Goal: Task Accomplishment & Management: Manage account settings

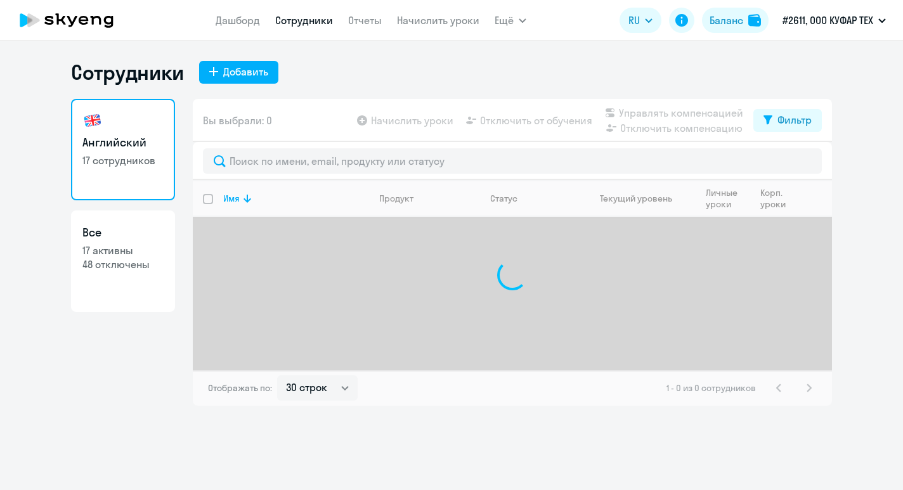
select select "30"
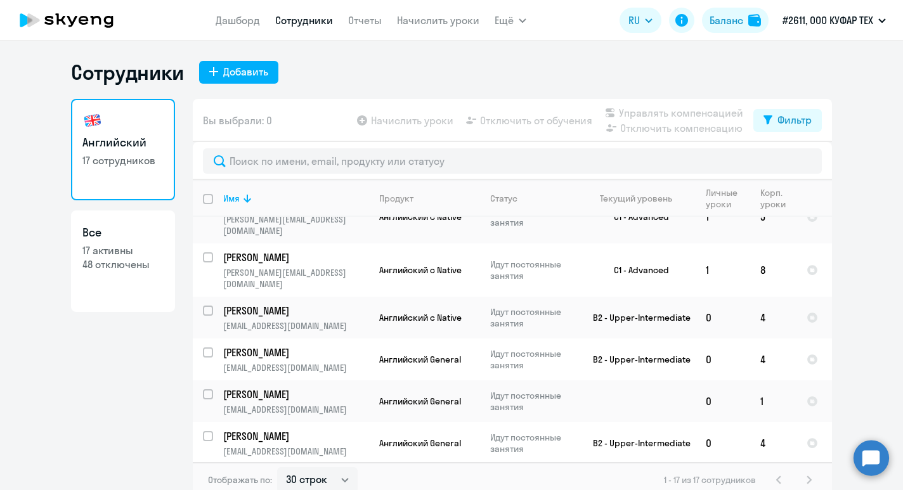
scroll to position [8, 0]
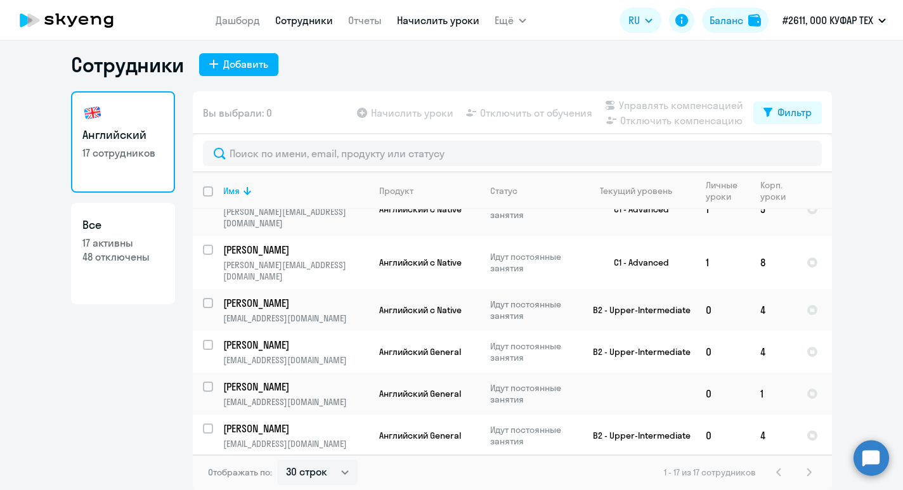
click at [432, 23] on link "Начислить уроки" at bounding box center [438, 20] width 82 height 13
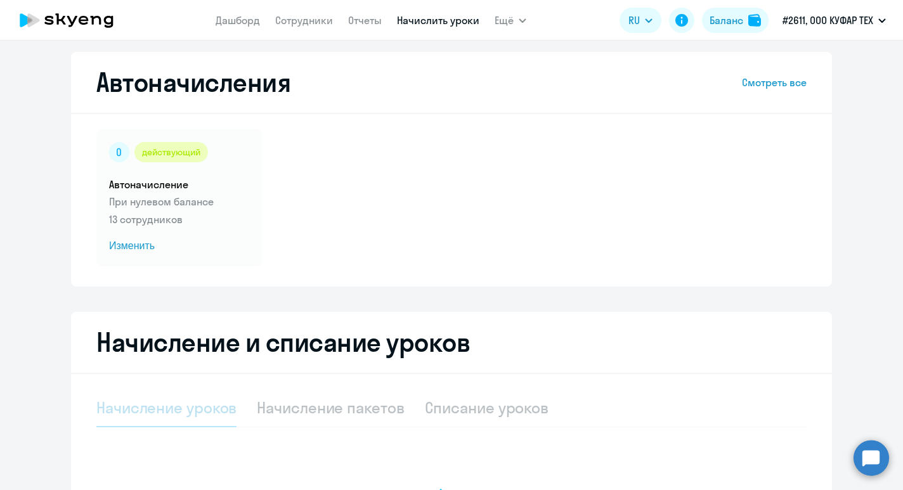
select select "10"
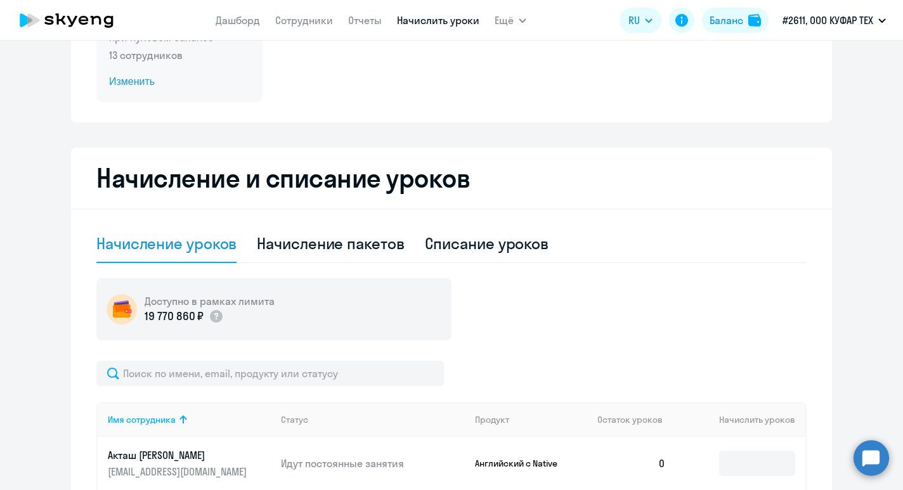
scroll to position [129, 0]
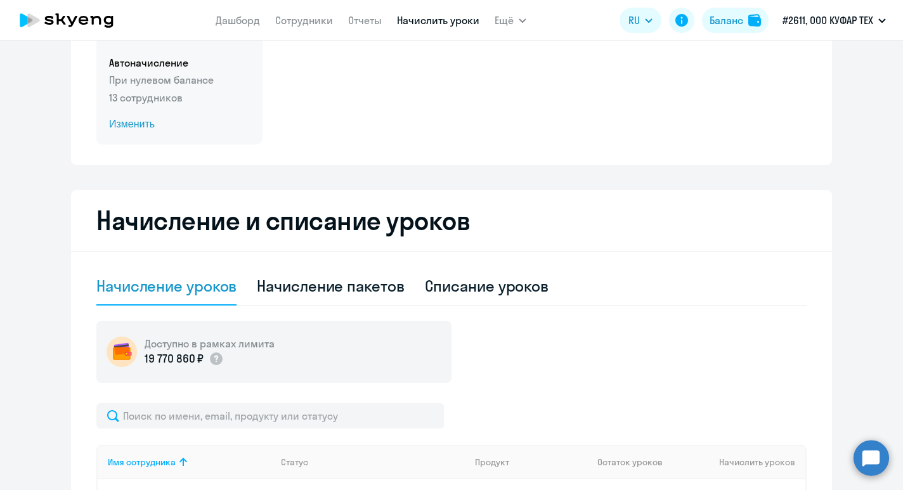
click at [136, 95] on p "13 сотрудников" at bounding box center [179, 97] width 141 height 15
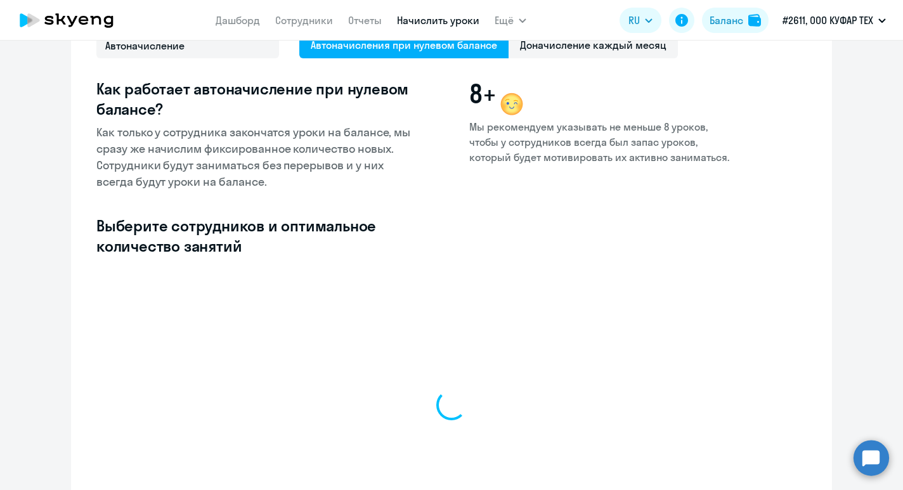
select select "10"
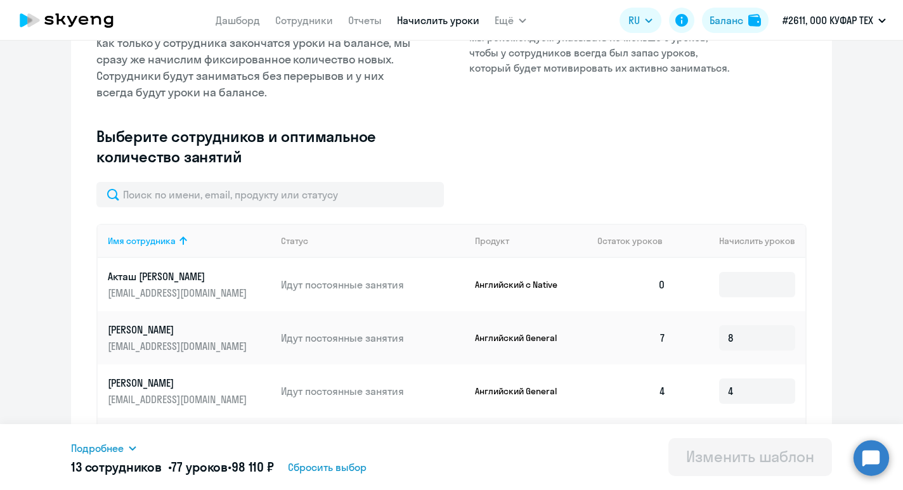
scroll to position [250, 0]
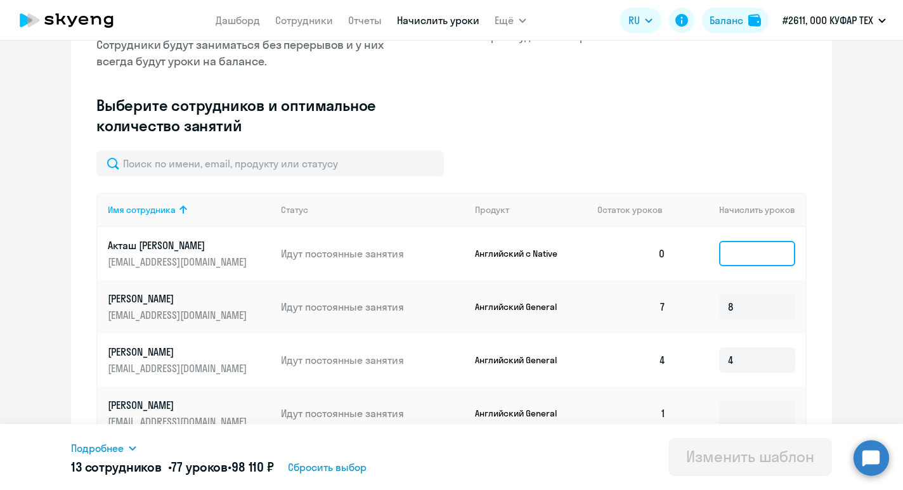
click at [754, 264] on input at bounding box center [757, 253] width 76 height 25
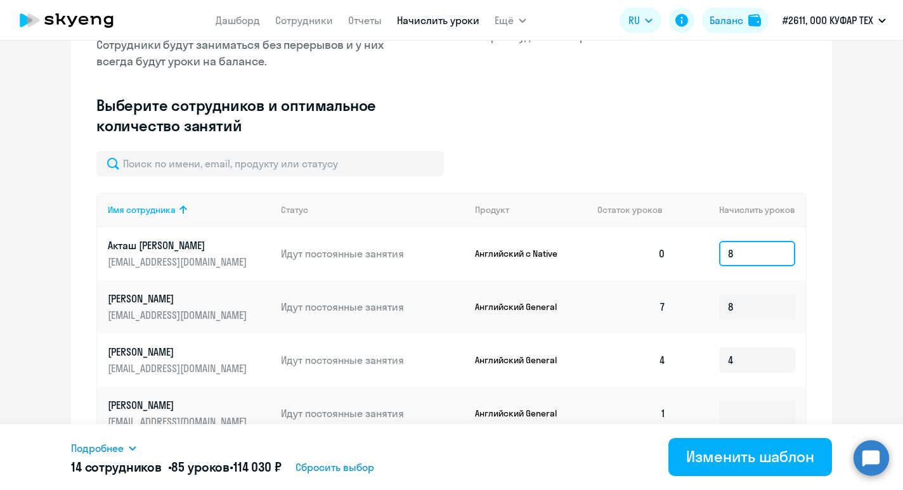
type input "8"
click at [817, 273] on div "Изменение шаблона Автоначисление Следующее автоматическое начисление произойдет…" at bounding box center [451, 318] width 761 height 1017
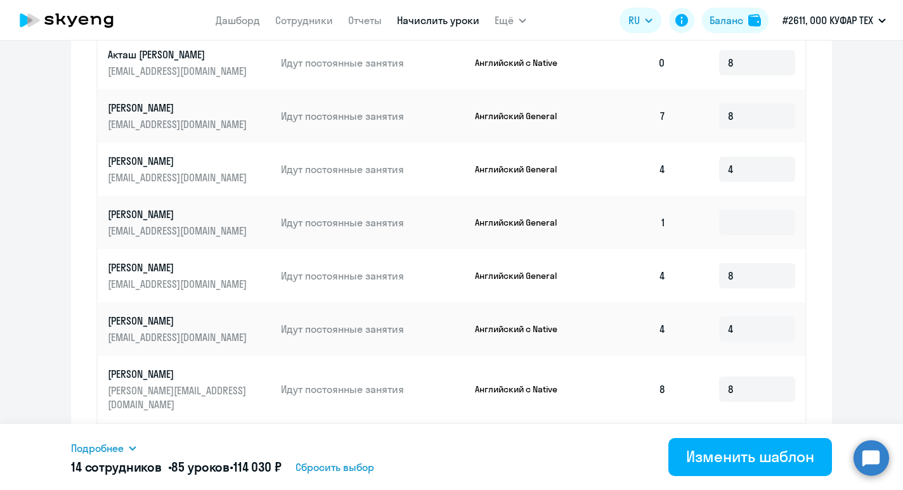
scroll to position [626, 0]
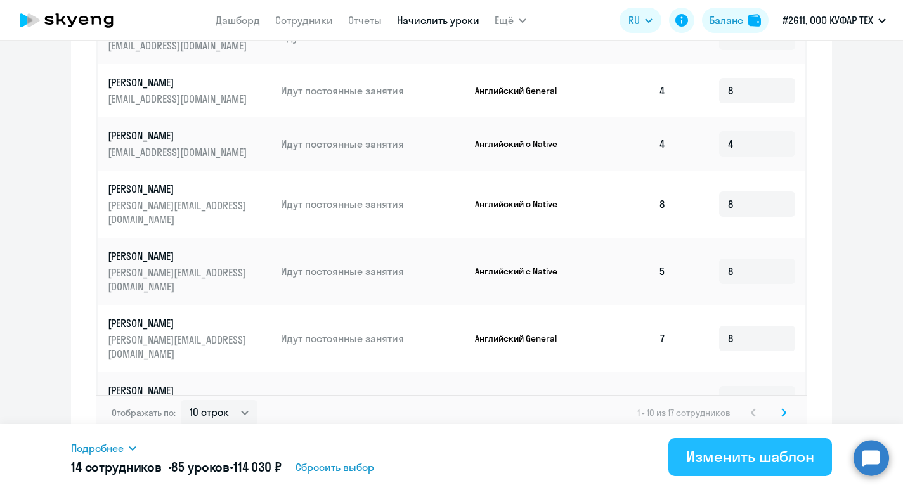
click at [750, 454] on div "Изменить шаблон" at bounding box center [750, 456] width 128 height 20
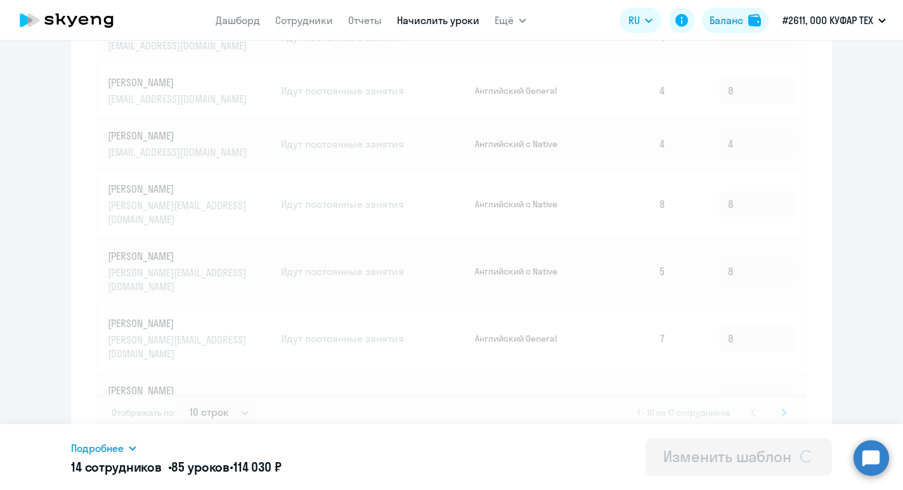
scroll to position [362, 0]
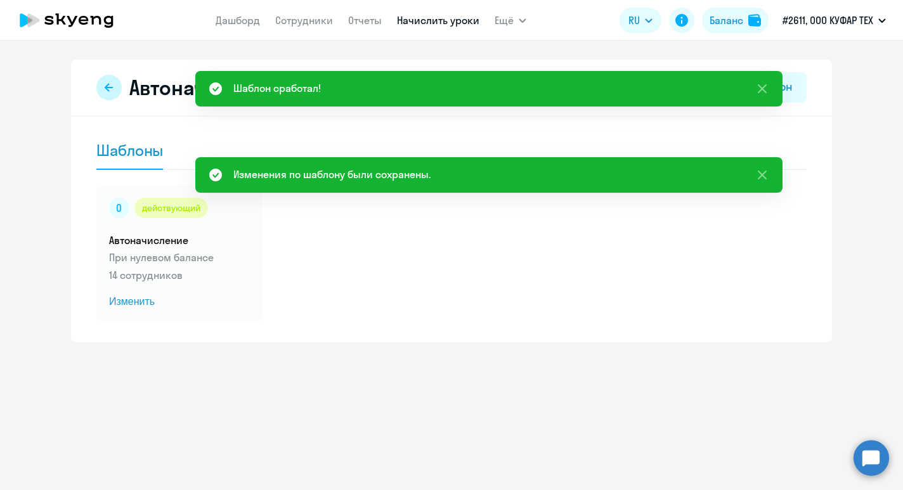
click at [113, 87] on icon at bounding box center [109, 87] width 10 height 10
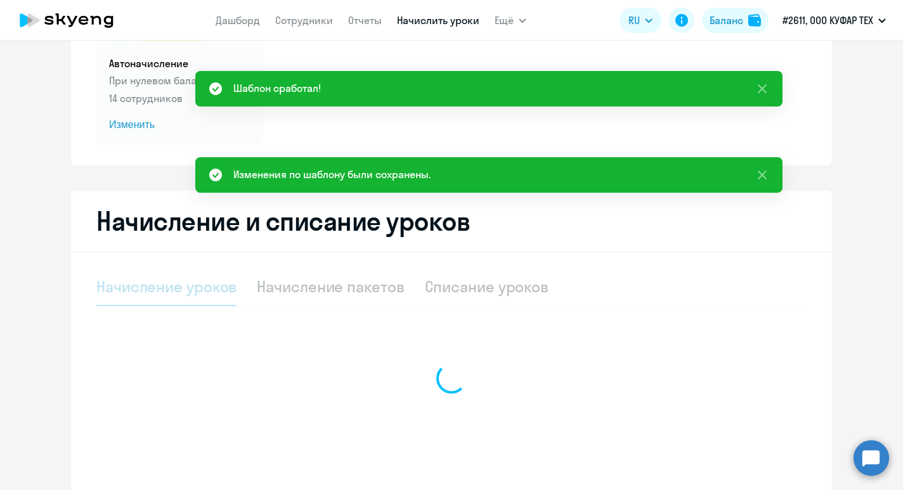
select select "10"
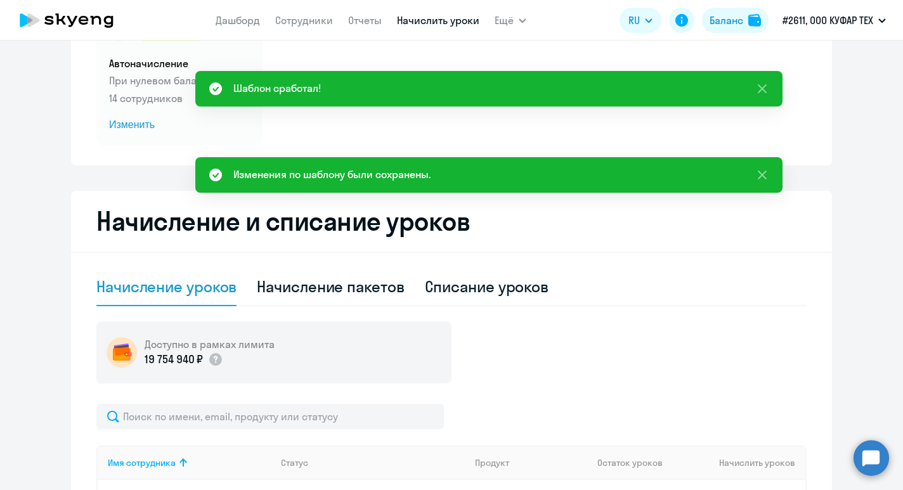
scroll to position [242, 0]
